Goal: Navigation & Orientation: Find specific page/section

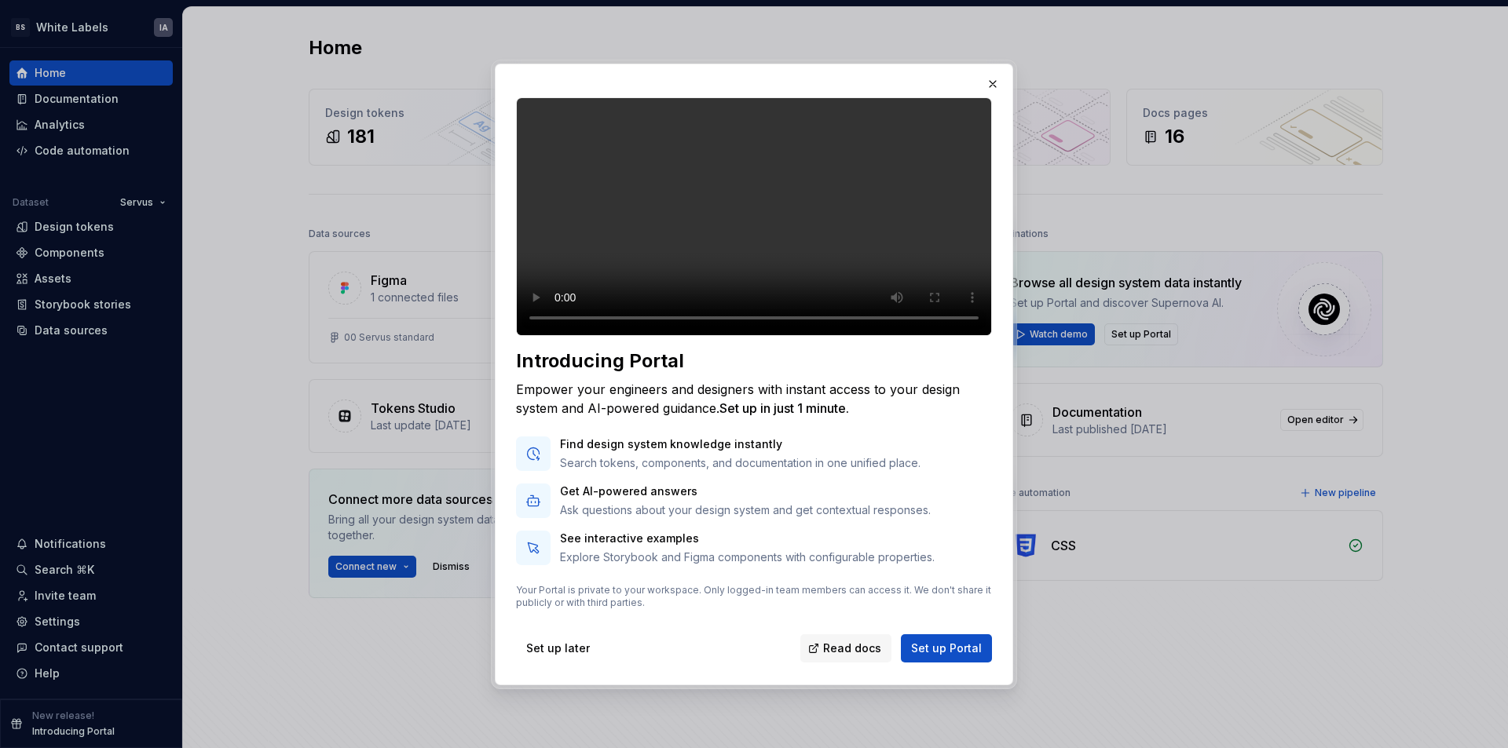
click at [518, 331] on video at bounding box center [754, 216] width 476 height 239
click at [993, 73] on button "button" at bounding box center [993, 84] width 22 height 22
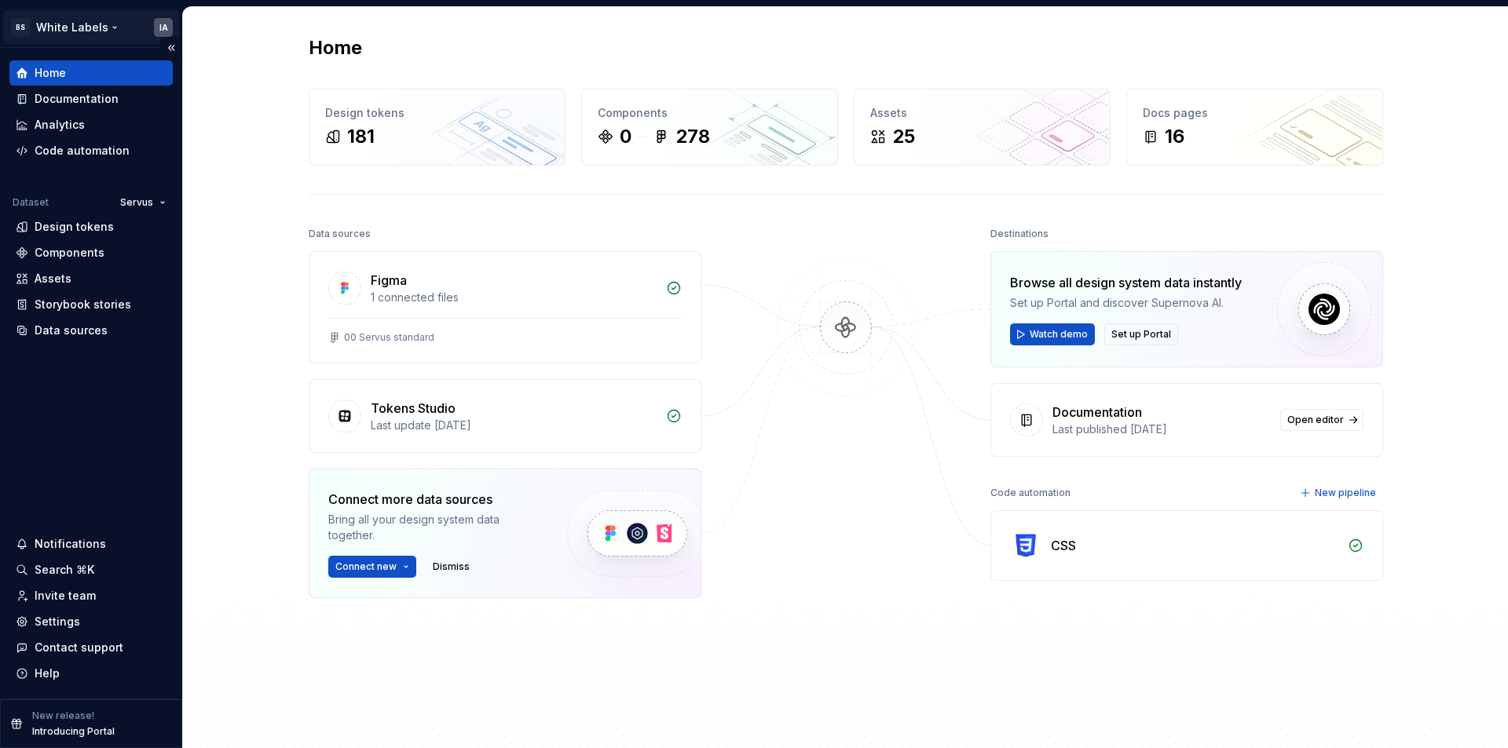
click at [82, 27] on html "[PERSON_NAME] Labels IA Home Documentation Analytics Code automation Dataset Se…" at bounding box center [754, 374] width 1508 height 748
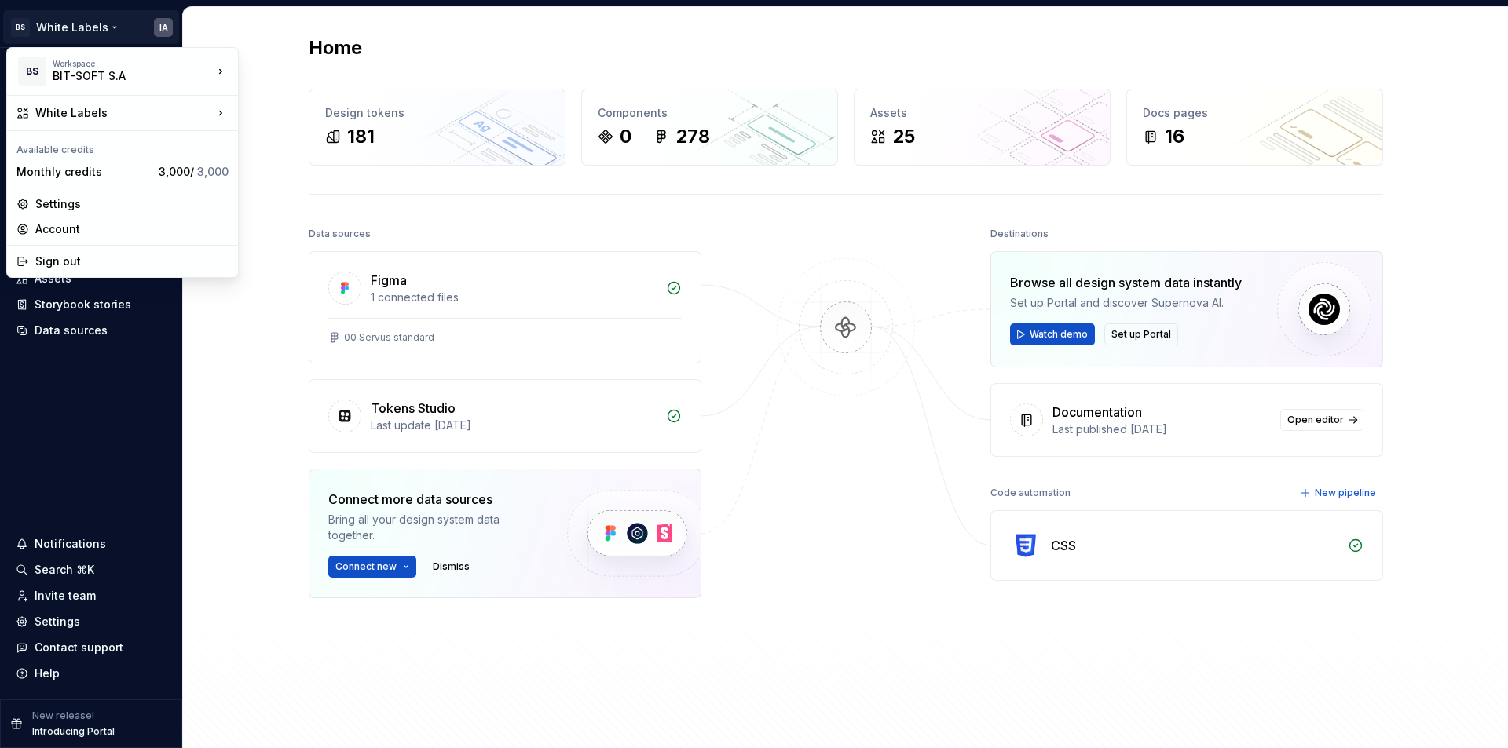
click at [97, 465] on html "[PERSON_NAME] Labels IA Home Documentation Analytics Code automation Dataset Se…" at bounding box center [754, 374] width 1508 height 748
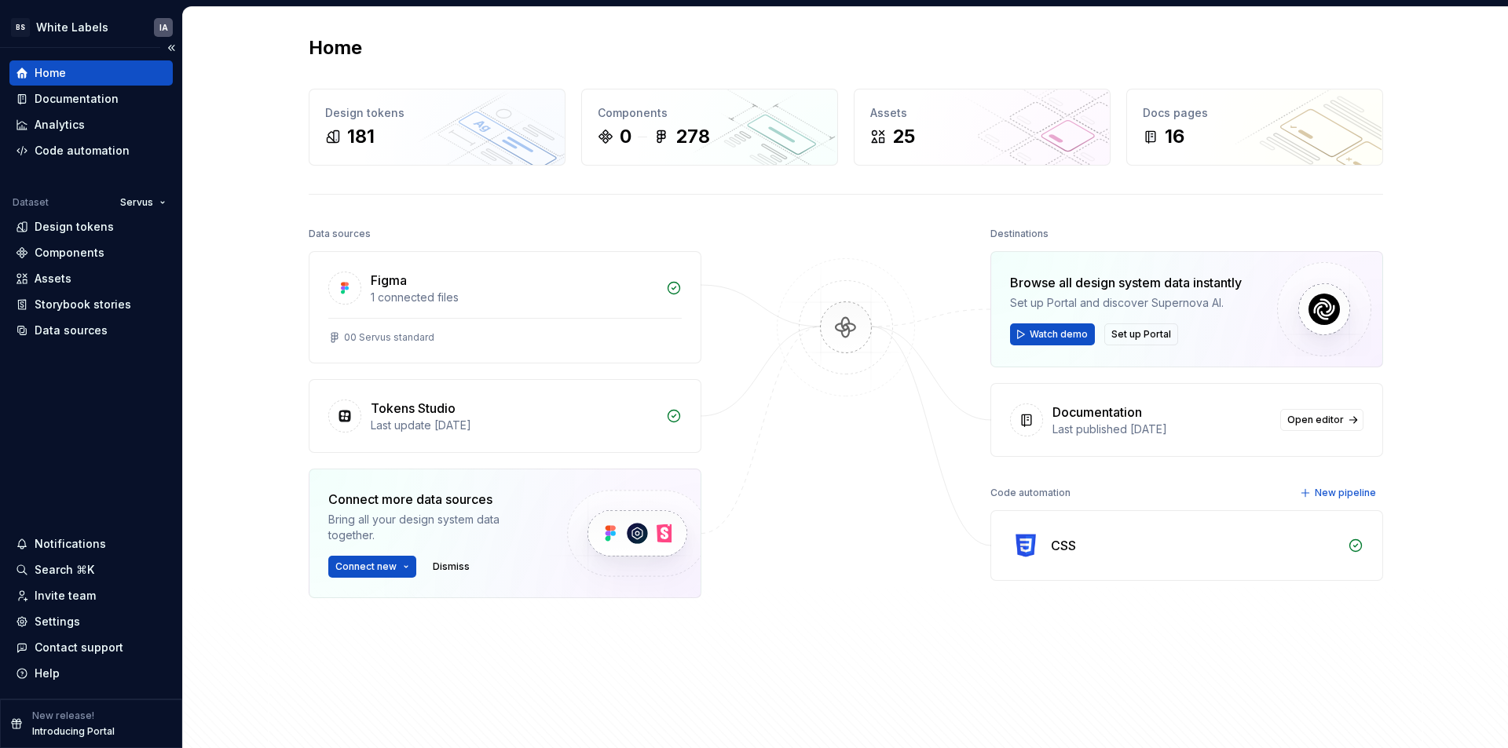
click at [104, 727] on p "Introducing Portal" at bounding box center [73, 732] width 82 height 13
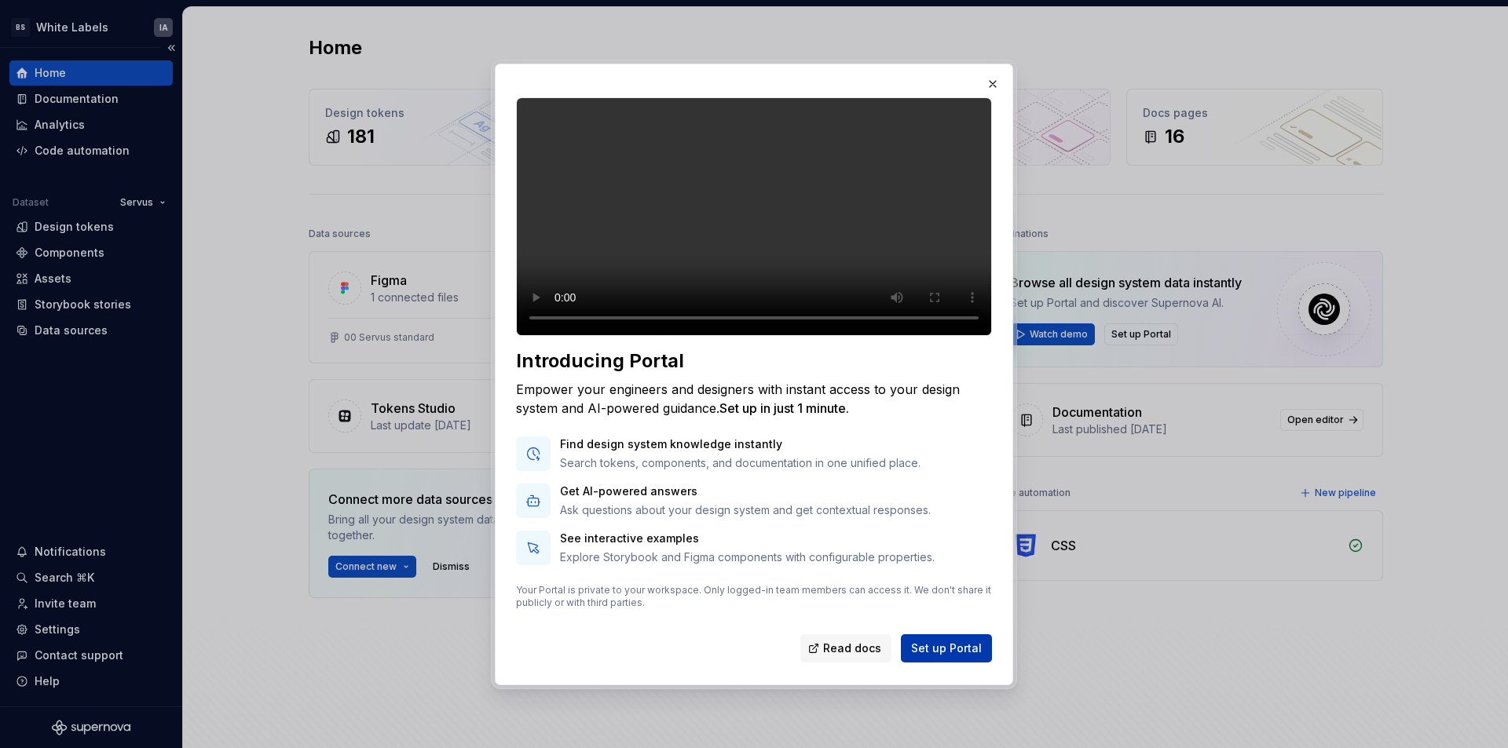
click at [928, 657] on span "Set up Portal" at bounding box center [946, 649] width 71 height 16
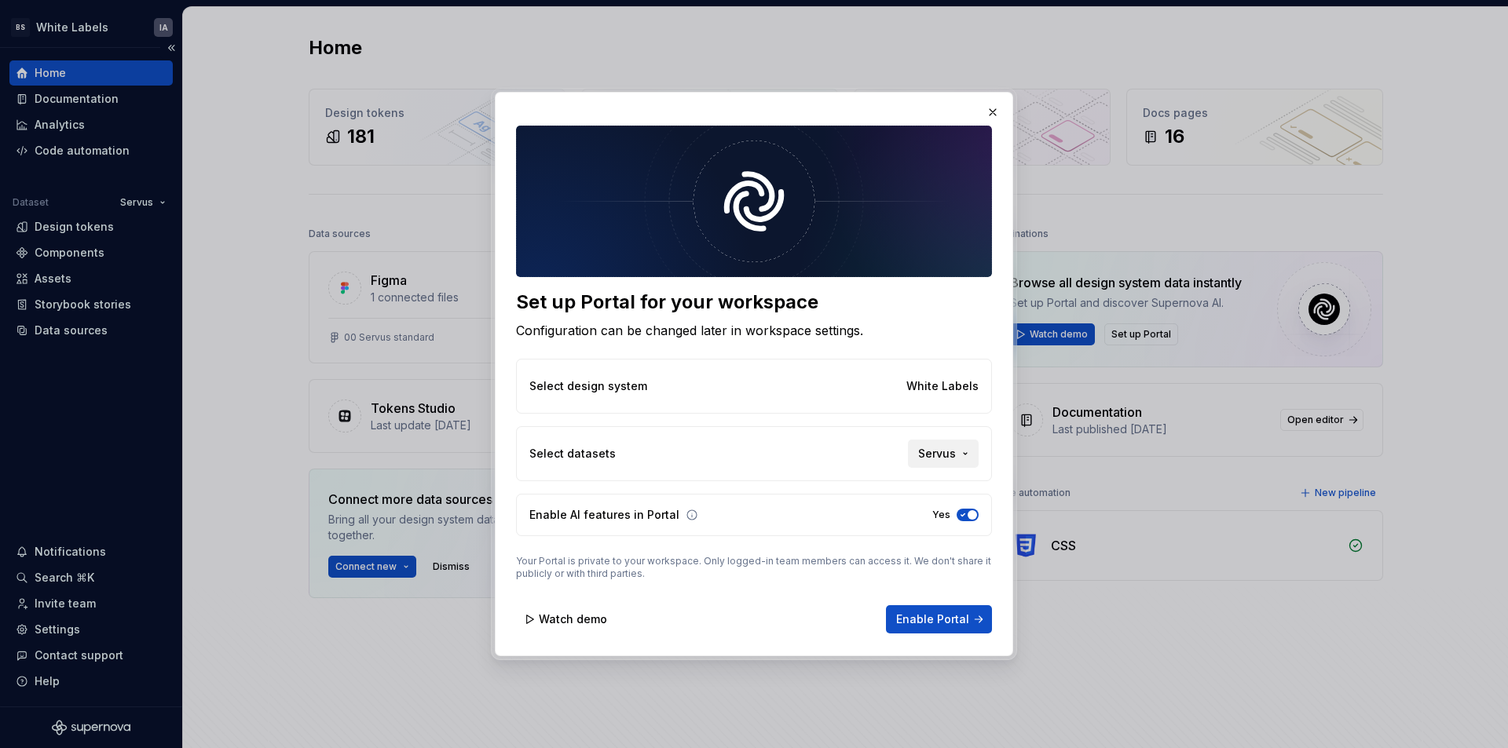
click at [945, 449] on span "Servus" at bounding box center [937, 454] width 38 height 16
click at [817, 442] on div "Set up Portal for your workspace Configuration can be changed later in workspac…" at bounding box center [754, 374] width 1508 height 748
drag, startPoint x: 991, startPoint y: 108, endPoint x: 971, endPoint y: 108, distance: 20.4
click at [971, 108] on div "Set up Portal for your workspace Configuration can be changed later in workspac…" at bounding box center [754, 374] width 526 height 573
click at [938, 390] on p "White Labels" at bounding box center [942, 387] width 72 height 16
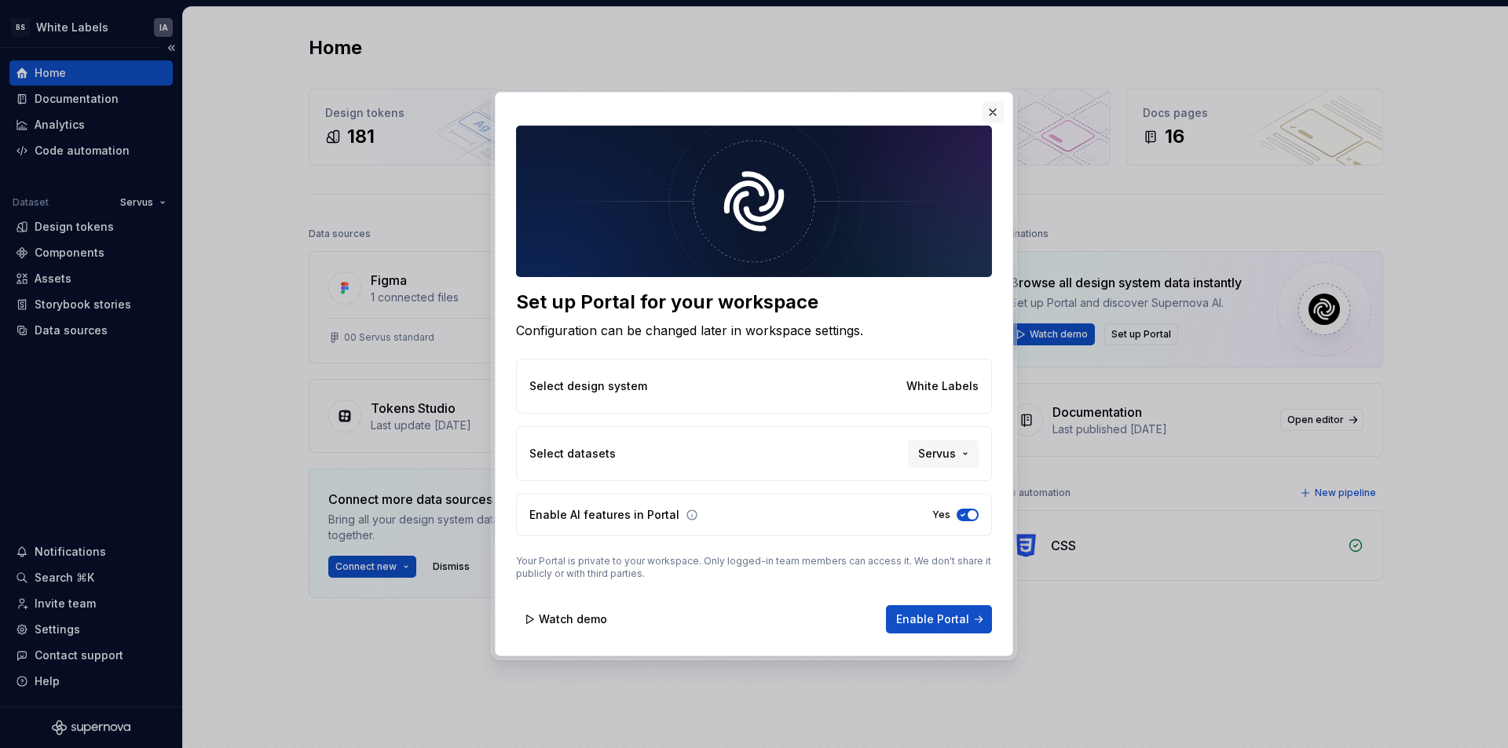
click at [986, 113] on button "button" at bounding box center [993, 112] width 22 height 22
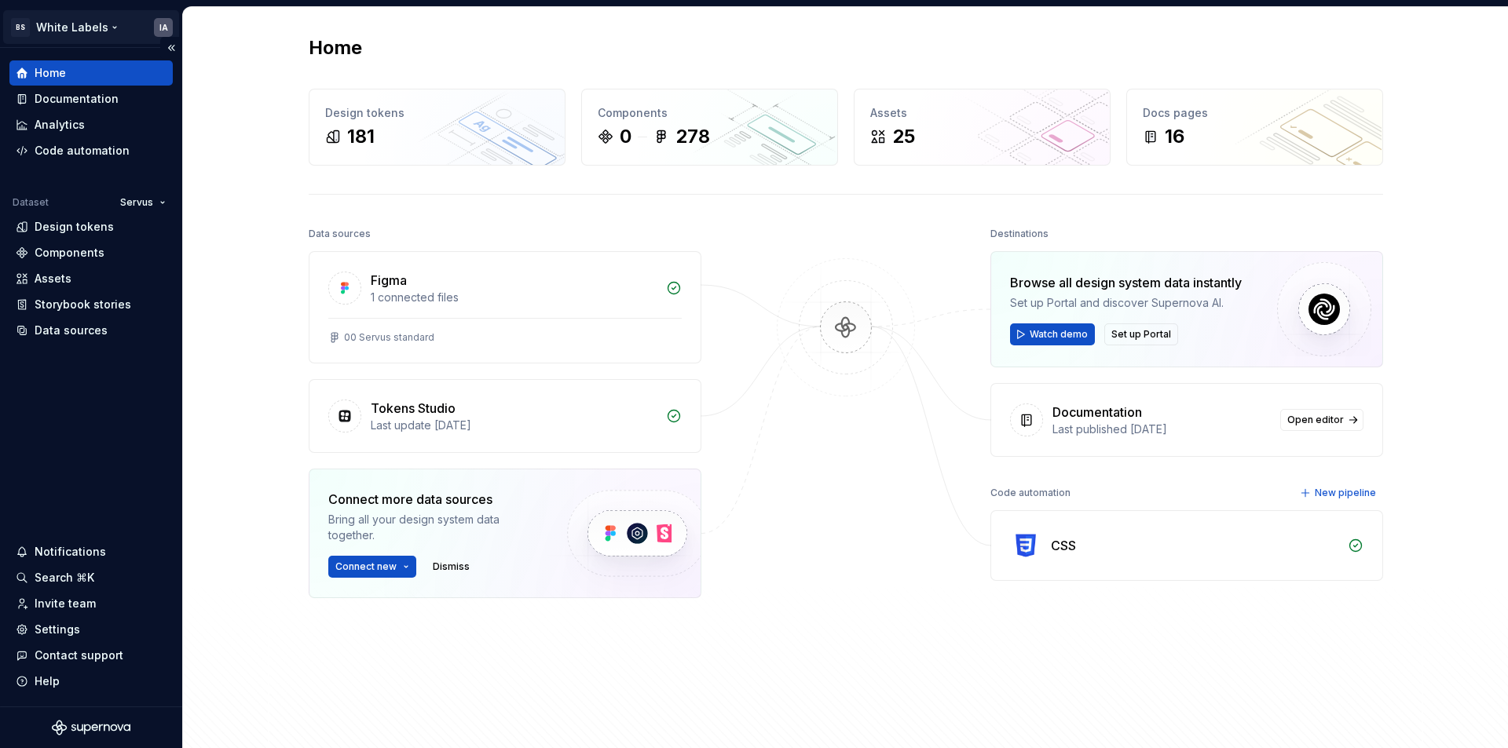
click at [85, 32] on html "[PERSON_NAME] Labels IA Home Documentation Analytics Code automation Dataset Se…" at bounding box center [754, 374] width 1508 height 748
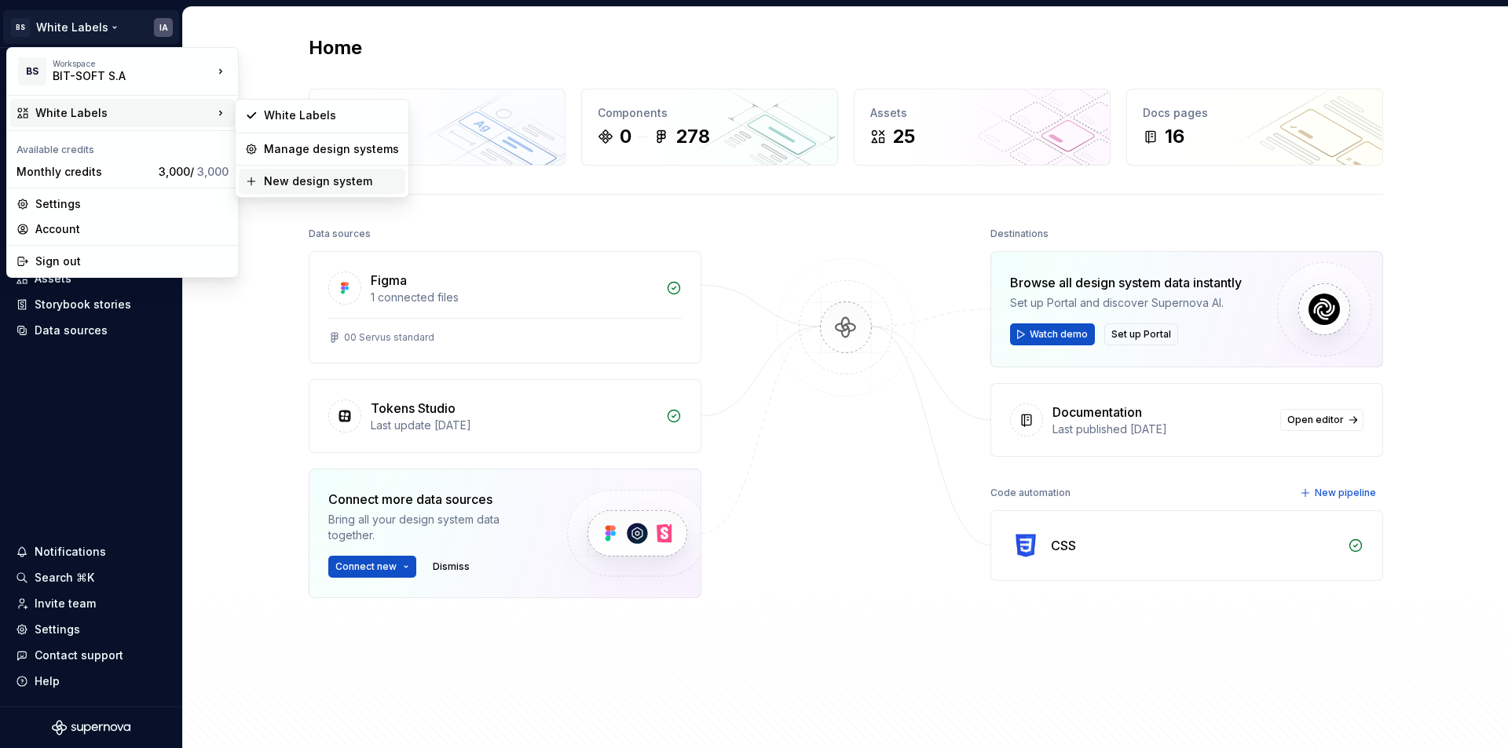
click at [295, 182] on div "New design system" at bounding box center [331, 182] width 135 height 16
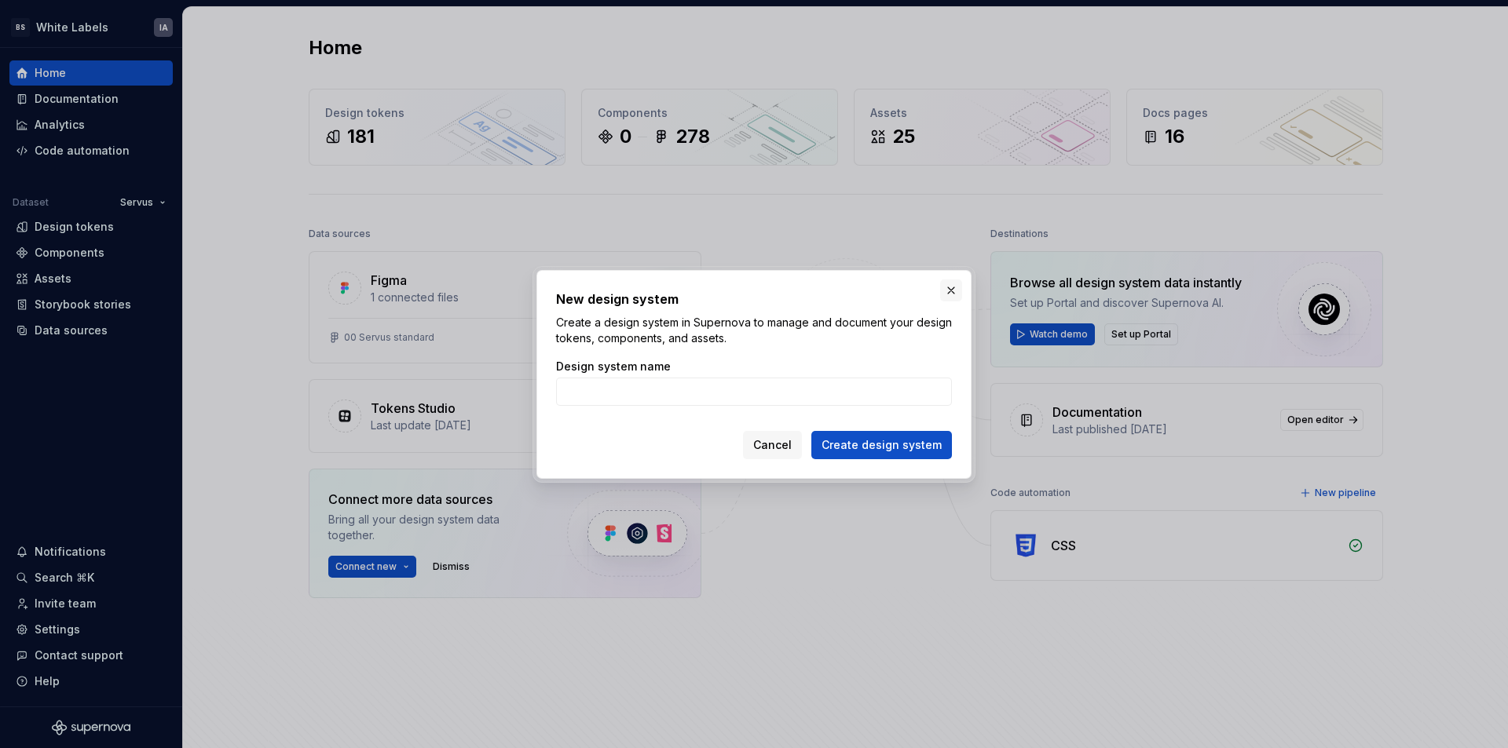
click at [950, 289] on button "button" at bounding box center [951, 291] width 22 height 22
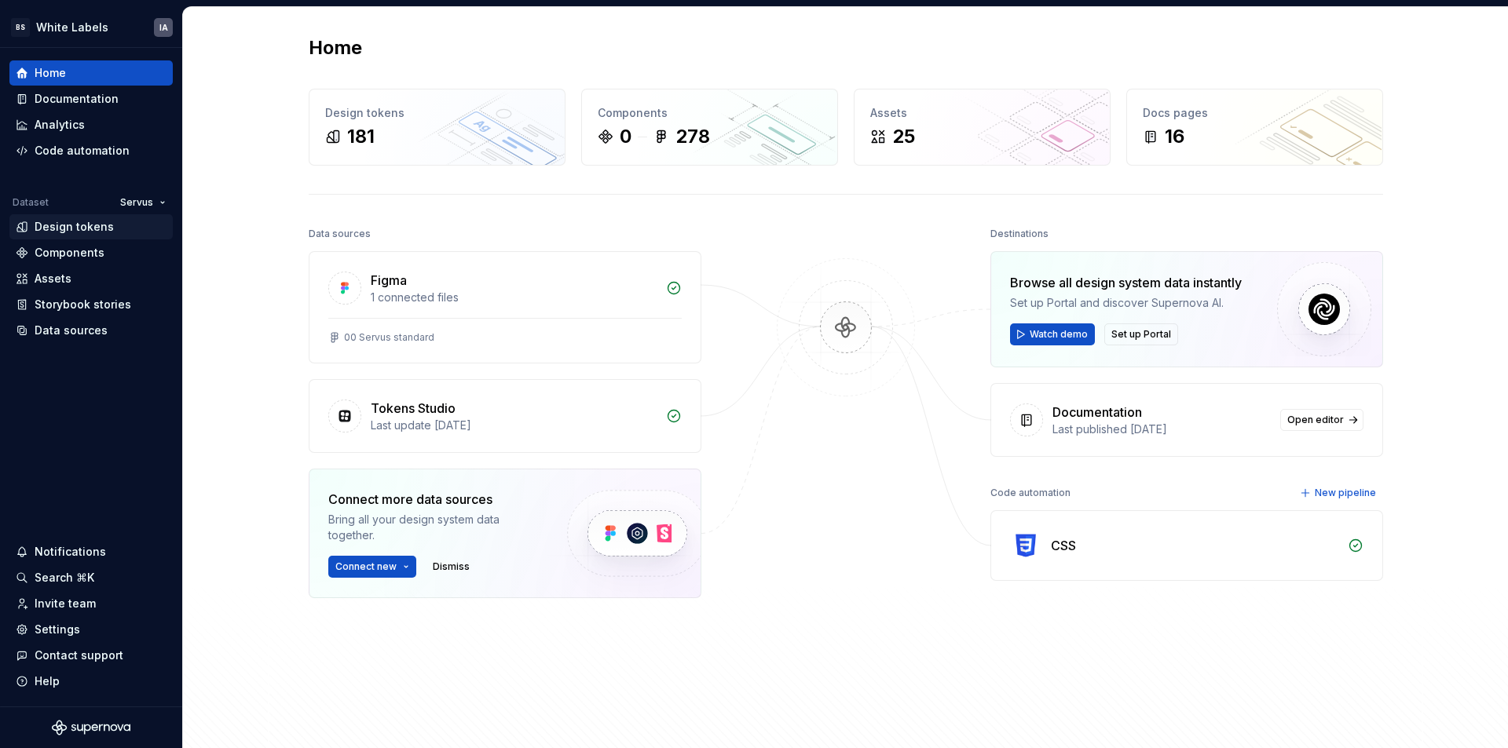
click at [91, 226] on div "Design tokens" at bounding box center [74, 227] width 79 height 16
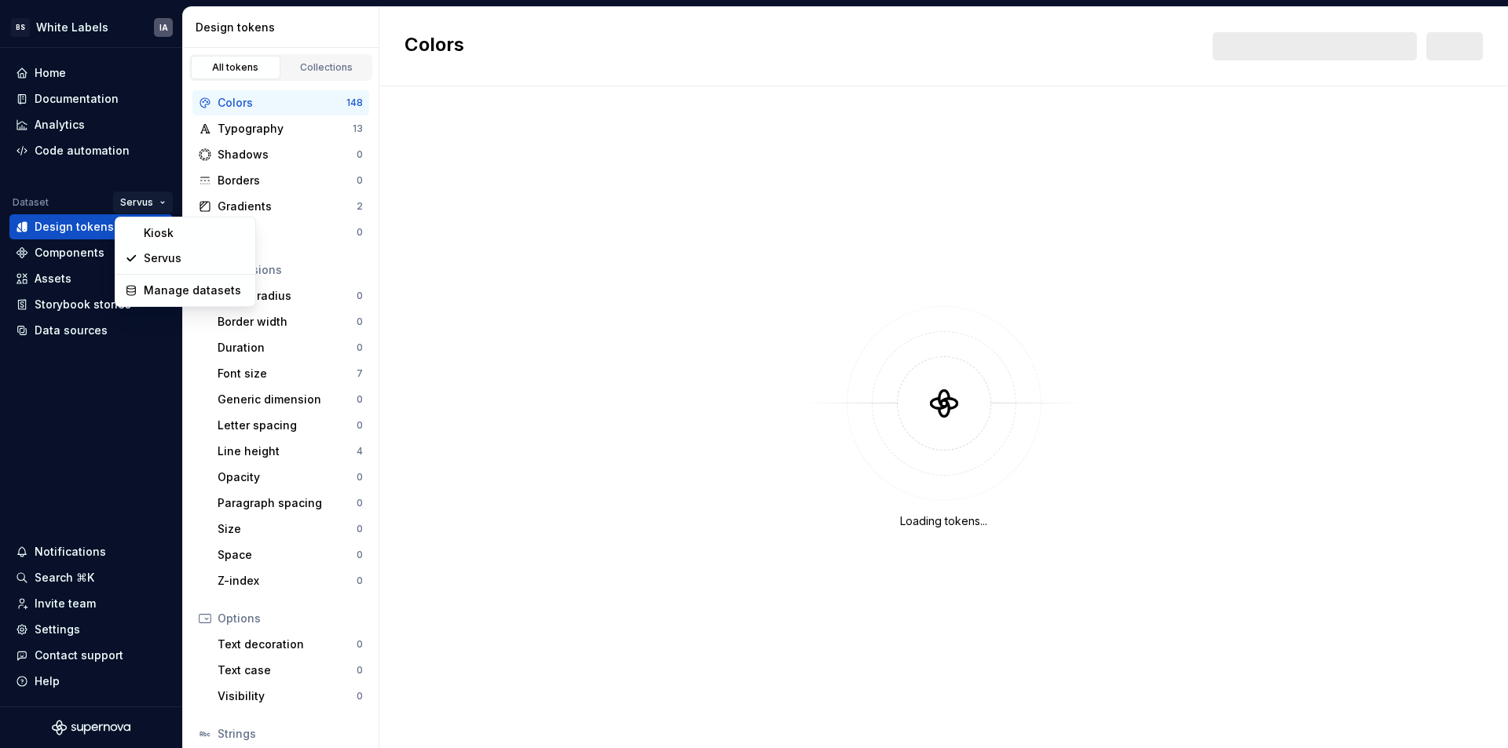
click at [139, 204] on html "[PERSON_NAME] Labels IA Home Documentation Analytics Code automation Dataset Se…" at bounding box center [754, 374] width 1508 height 748
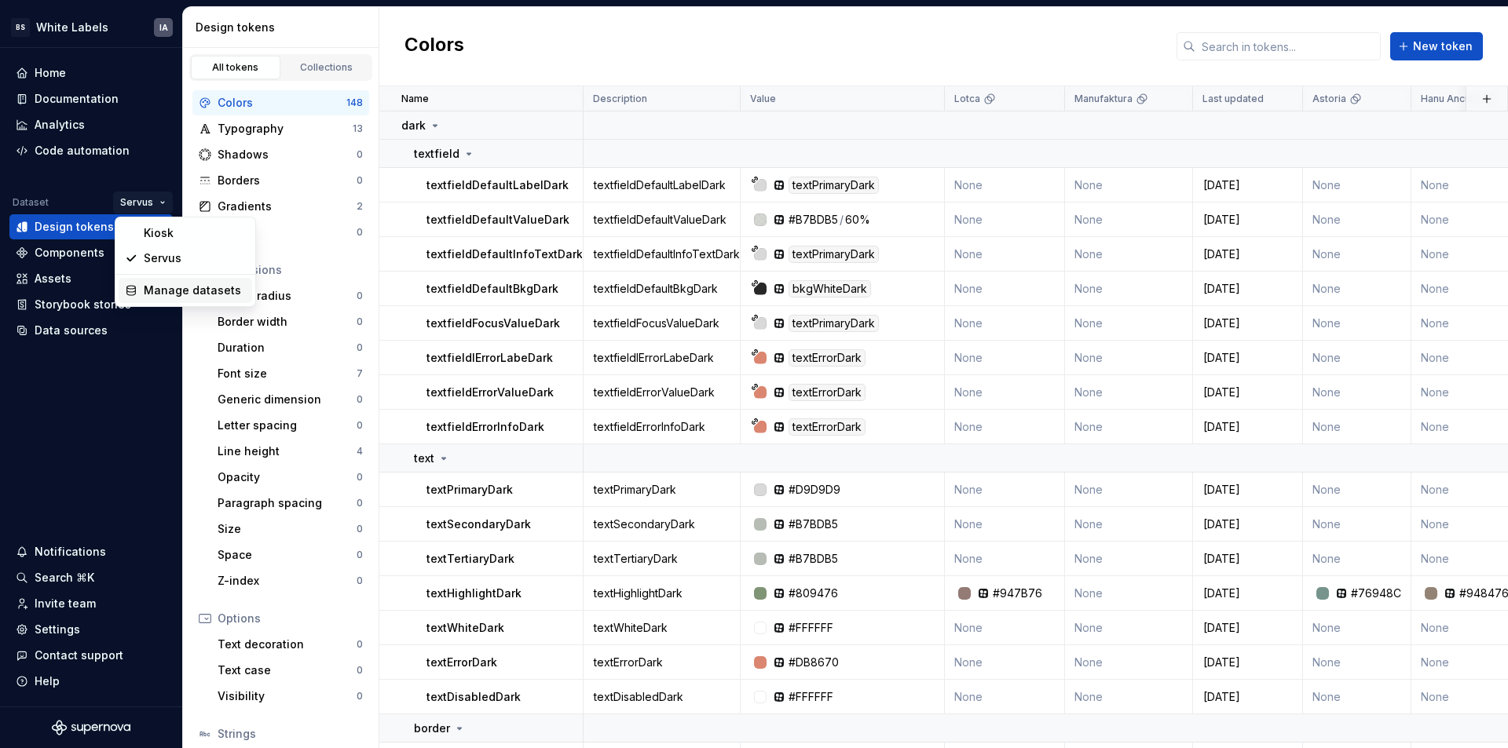
click at [174, 291] on div "Manage datasets" at bounding box center [195, 291] width 102 height 16
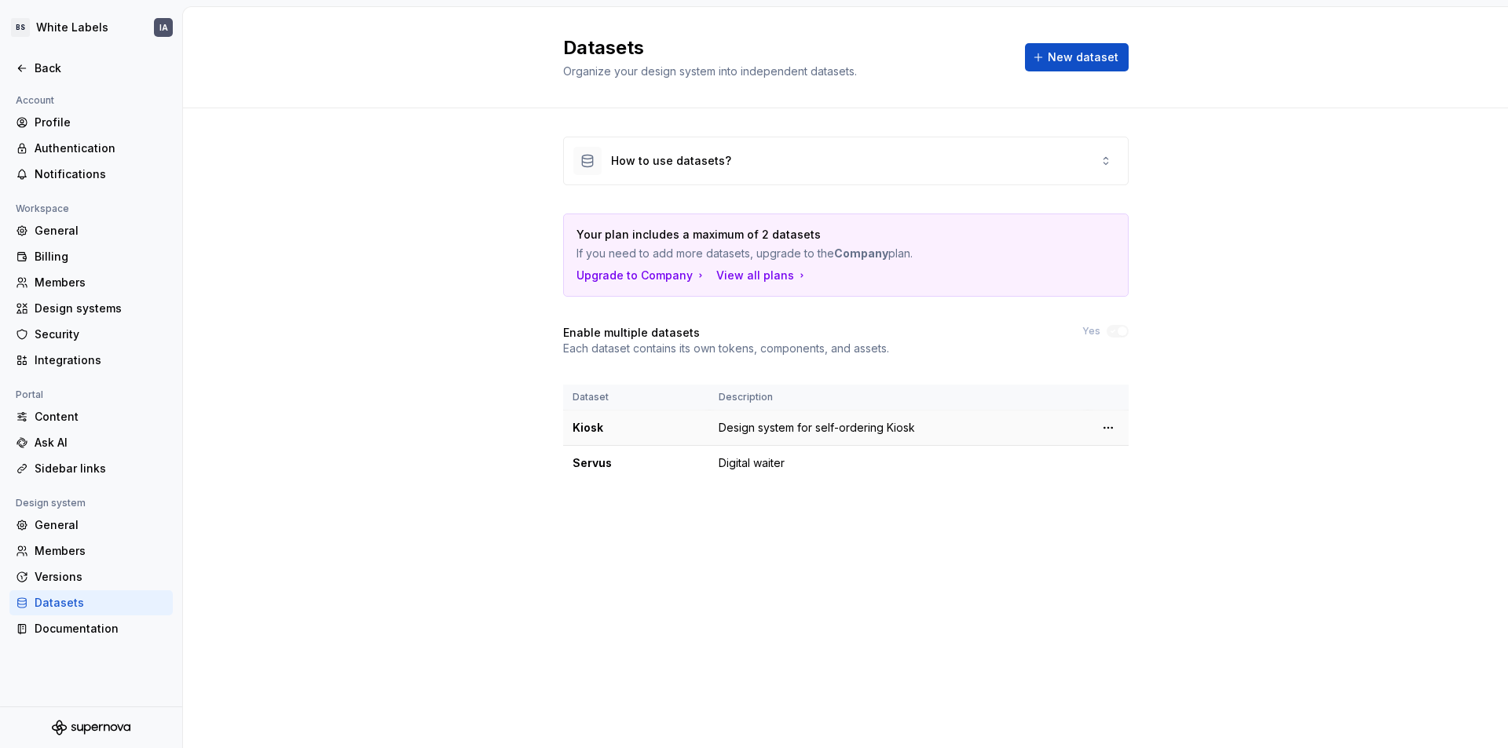
click at [606, 427] on div "Kiosk" at bounding box center [636, 428] width 127 height 16
click at [21, 68] on icon at bounding box center [22, 68] width 13 height 13
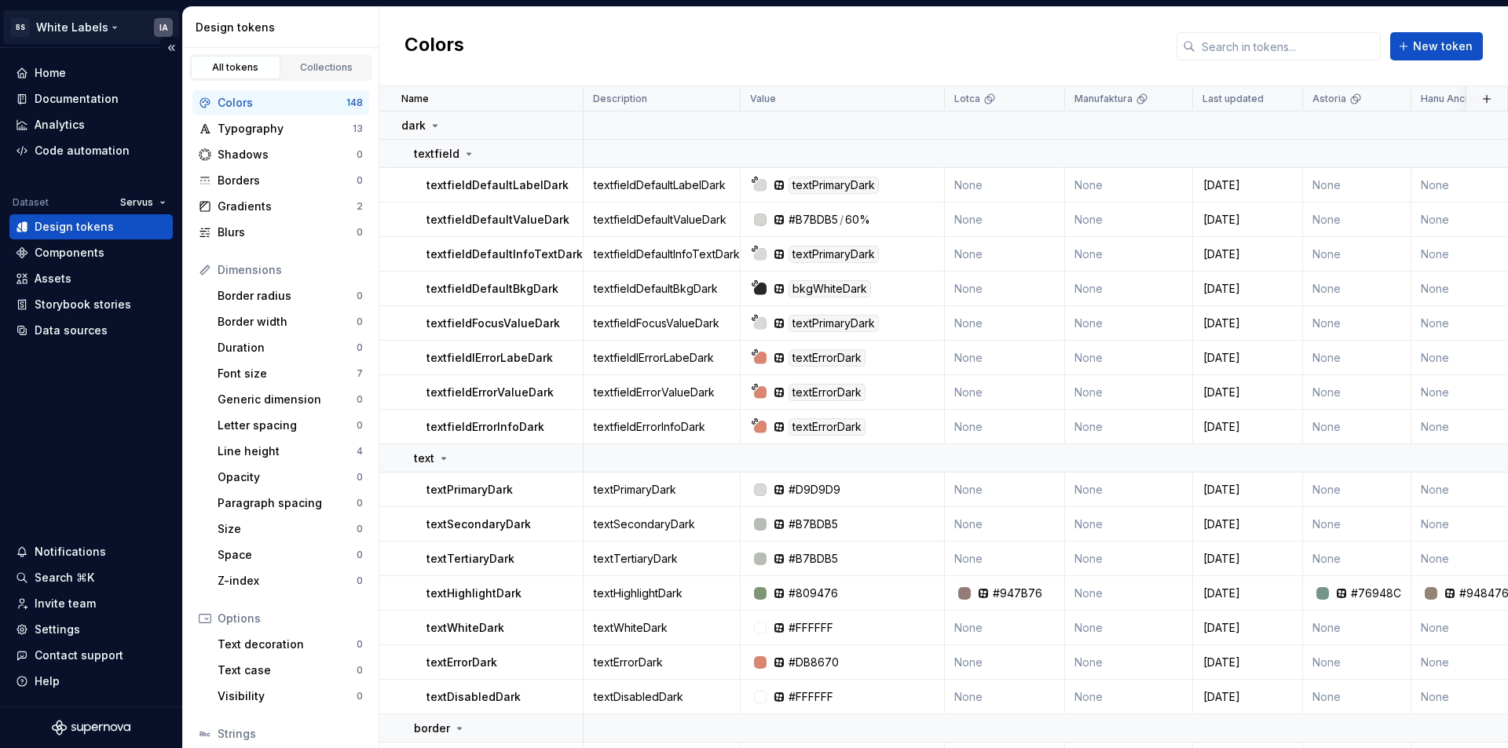
click at [82, 25] on html "[PERSON_NAME] Labels IA Home Documentation Analytics Code automation Dataset Se…" at bounding box center [754, 374] width 1508 height 748
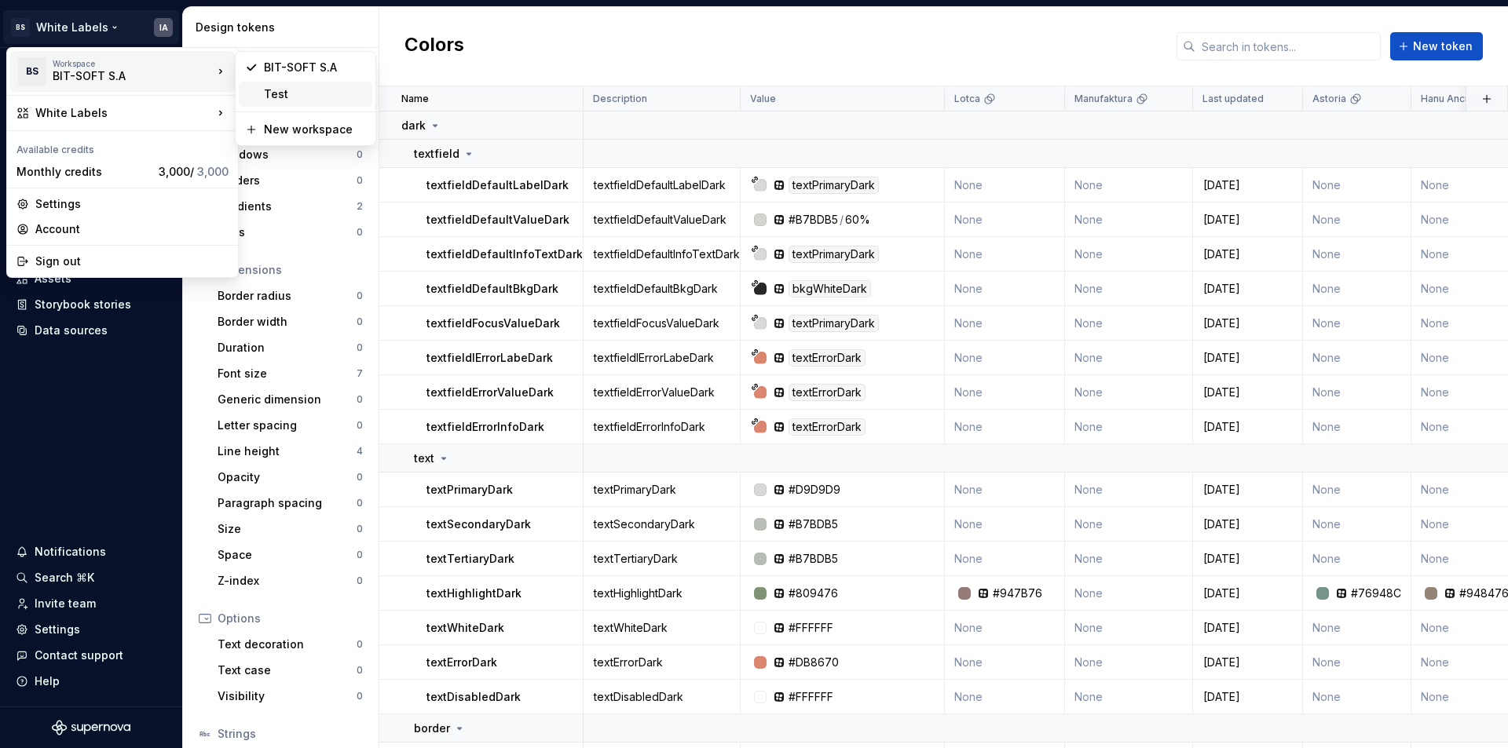
click at [284, 93] on div "Test" at bounding box center [315, 94] width 102 height 16
